Goal: Task Accomplishment & Management: Complete application form

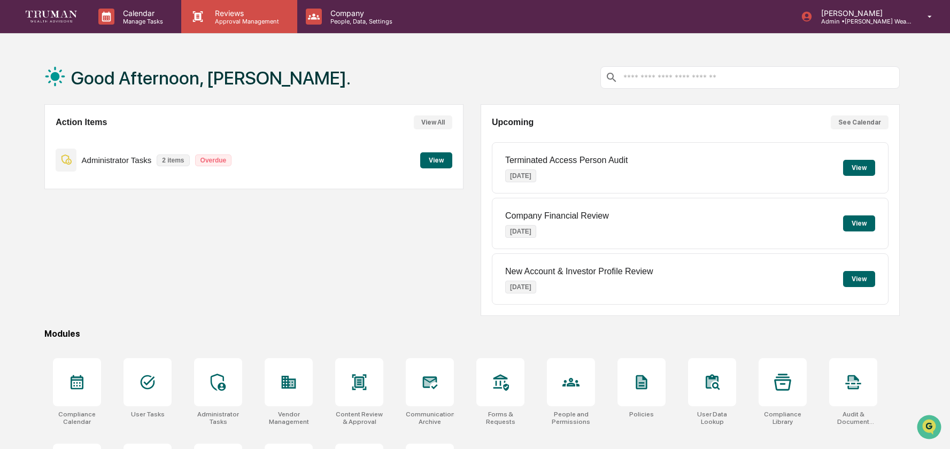
click at [254, 19] on p "Approval Management" at bounding box center [245, 21] width 78 height 7
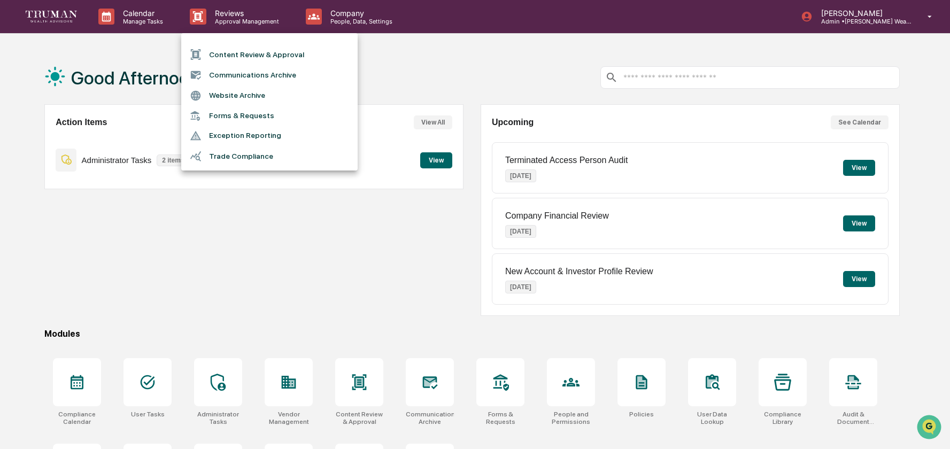
click at [280, 49] on li "Content Review & Approval" at bounding box center [269, 54] width 176 height 20
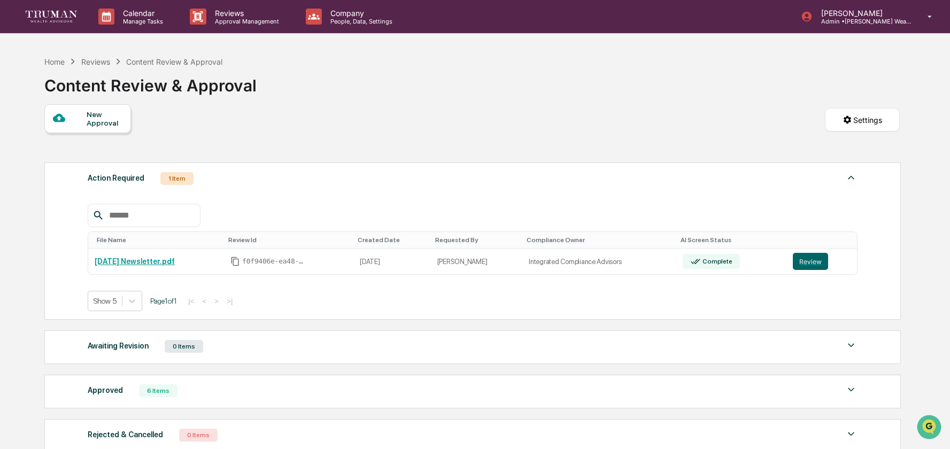
click at [94, 119] on div "New Approval" at bounding box center [105, 118] width 36 height 17
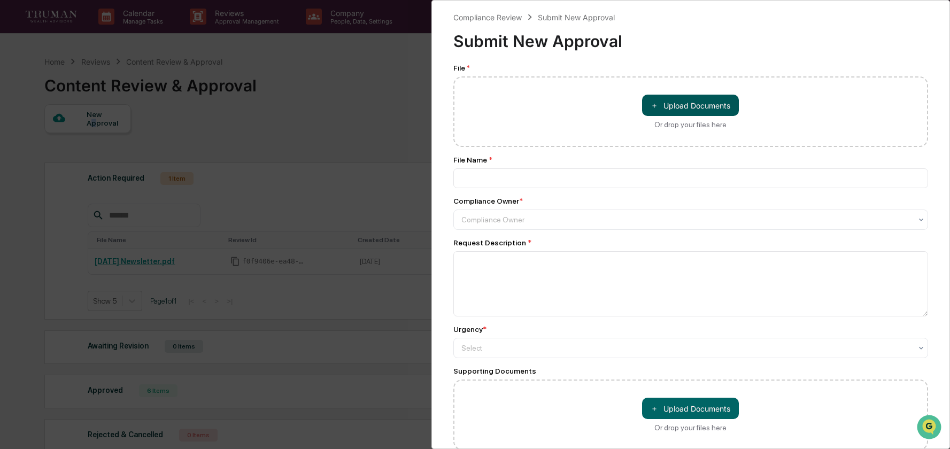
click at [693, 106] on button "＋ Upload Documents" at bounding box center [690, 105] width 97 height 21
type input "**********"
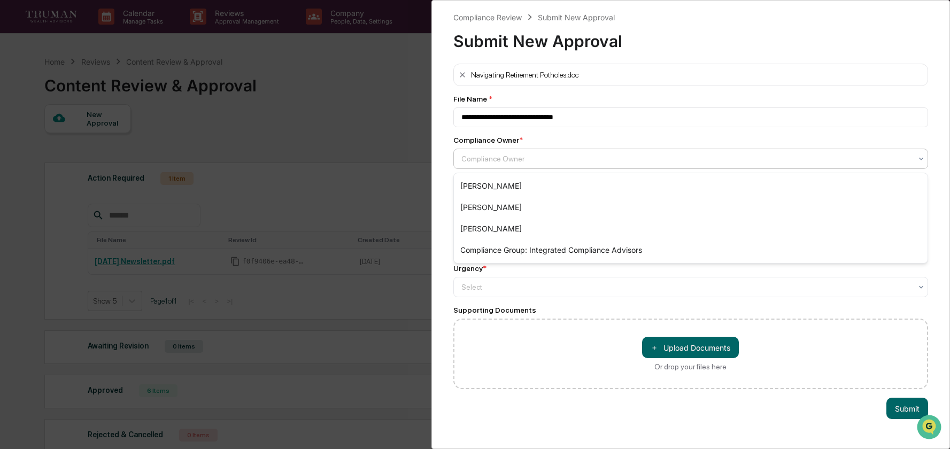
click at [513, 161] on div at bounding box center [686, 158] width 451 height 11
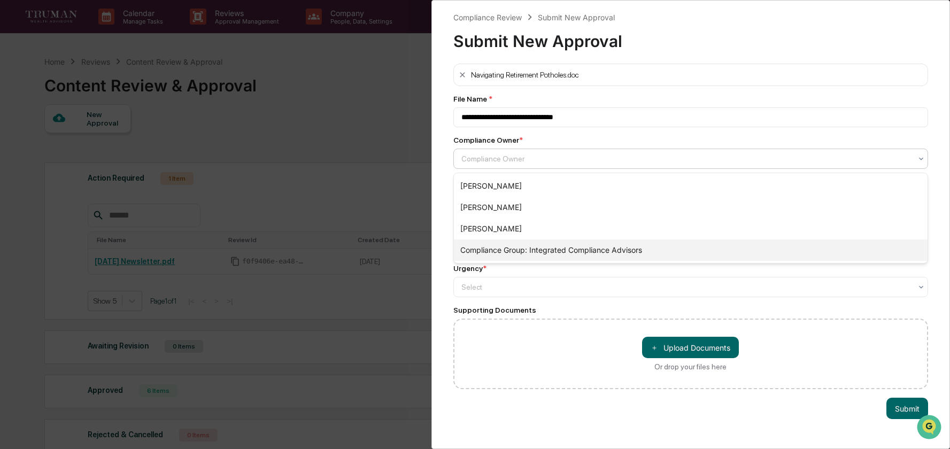
click at [524, 250] on div "Compliance Group: Integrated Compliance Advisors" at bounding box center [691, 249] width 474 height 21
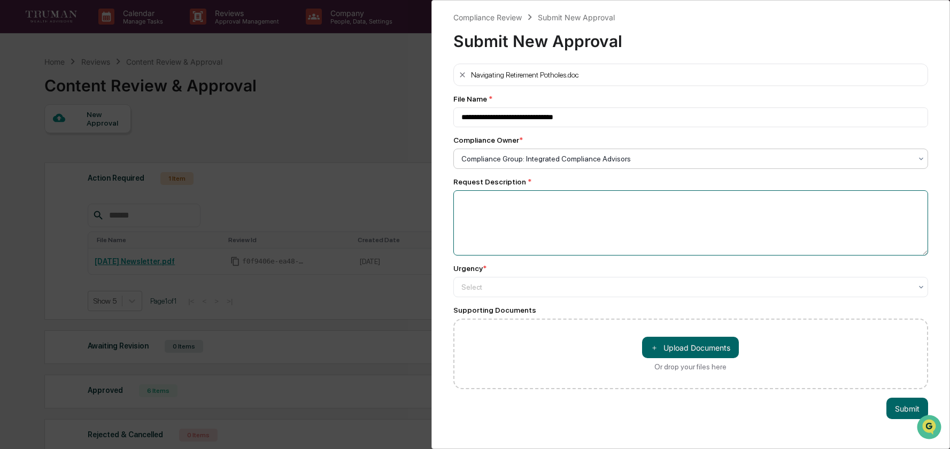
click at [522, 218] on textarea at bounding box center [690, 222] width 475 height 65
click at [527, 164] on div at bounding box center [686, 158] width 451 height 11
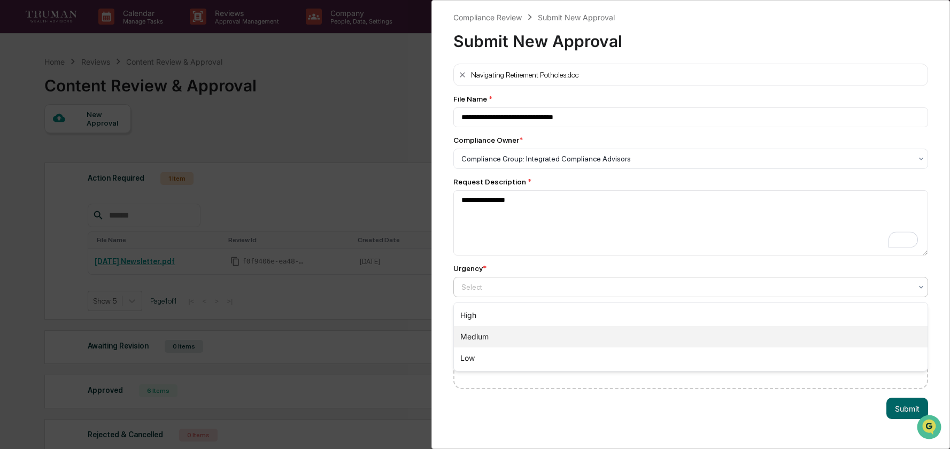
drag, startPoint x: 508, startPoint y: 335, endPoint x: 556, endPoint y: 340, distance: 48.3
click at [508, 335] on div "Medium" at bounding box center [691, 336] width 474 height 21
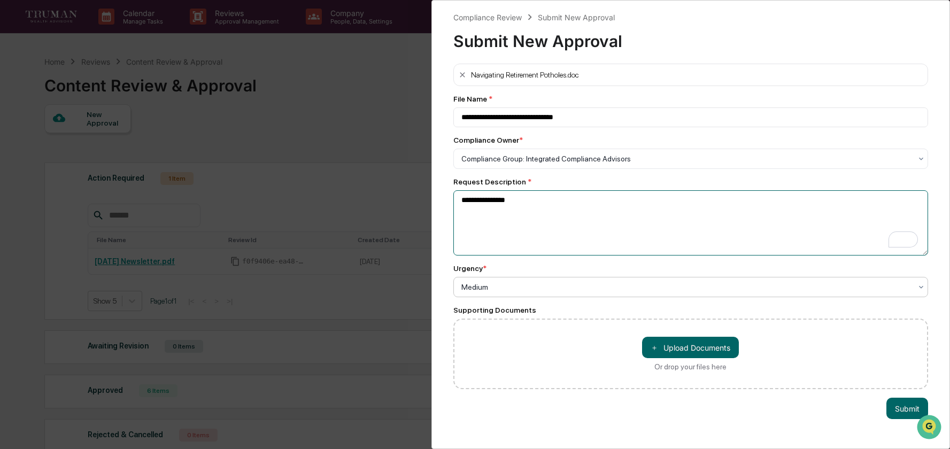
click at [526, 209] on textarea "**********" at bounding box center [690, 222] width 475 height 65
type textarea "**********"
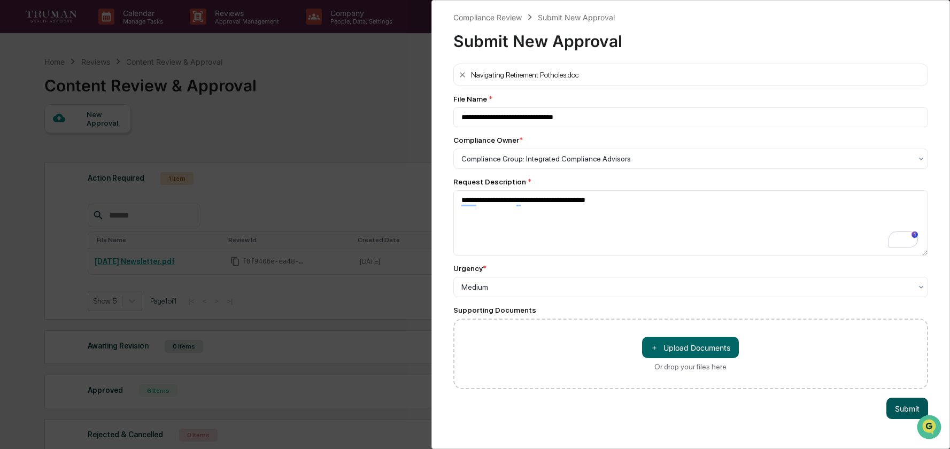
click at [894, 406] on button "Submit" at bounding box center [907, 408] width 42 height 21
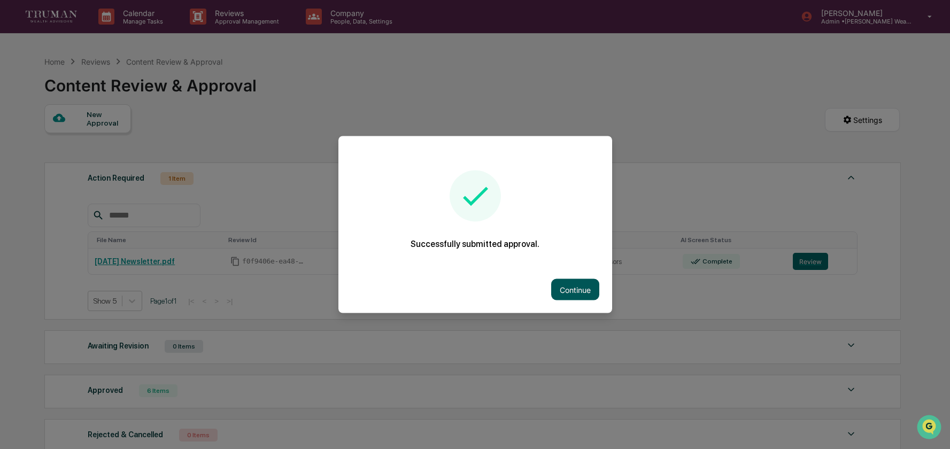
click at [576, 286] on button "Continue" at bounding box center [575, 289] width 48 height 21
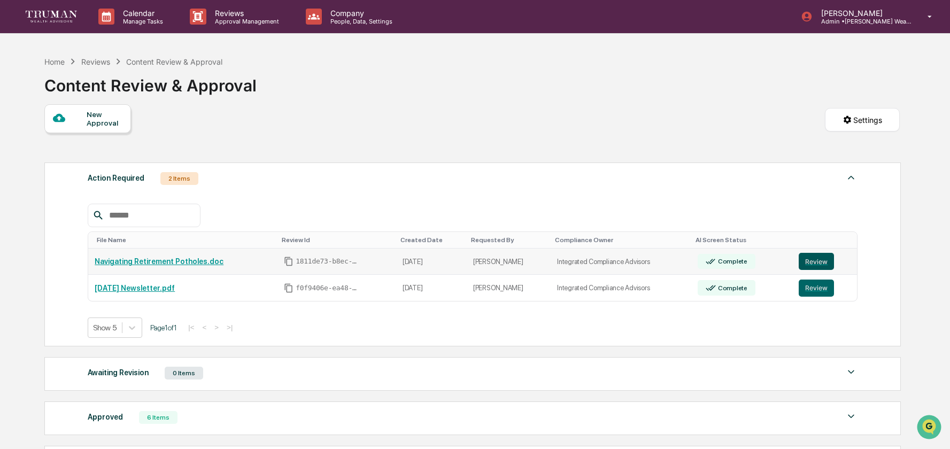
click at [822, 261] on button "Review" at bounding box center [815, 261] width 35 height 17
